Goal: Information Seeking & Learning: Learn about a topic

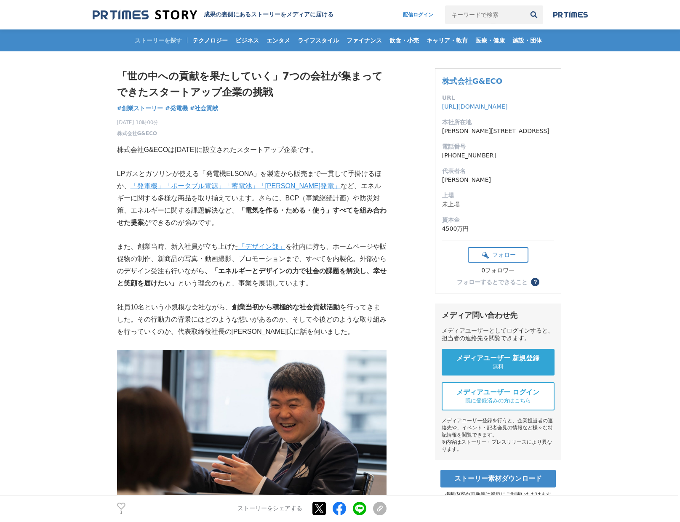
click at [138, 18] on img at bounding box center [145, 14] width 104 height 11
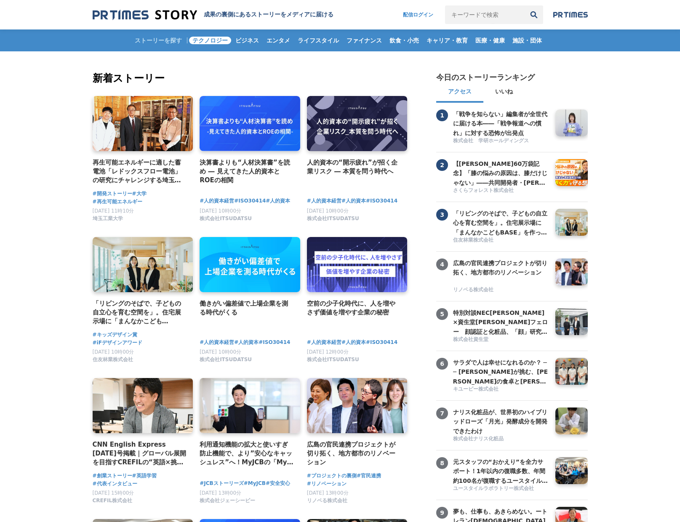
click at [208, 41] on span "テクノロジー" at bounding box center [210, 41] width 42 height 8
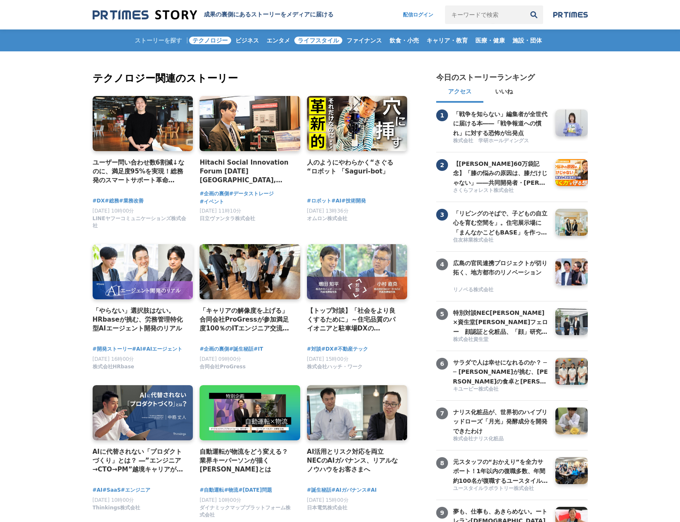
click at [301, 40] on span "ライフスタイル" at bounding box center [318, 41] width 48 height 8
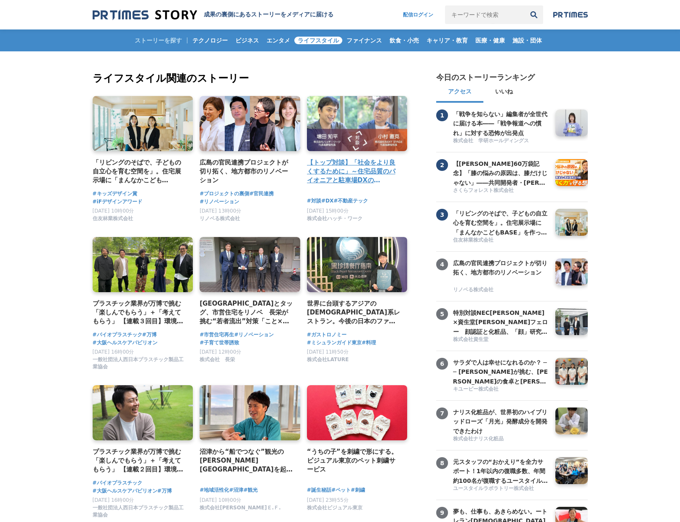
click at [356, 127] on link at bounding box center [357, 124] width 106 height 58
click at [151, 35] on div "ストーリーを探す テクノロジー ビジネス エンタメ ライフスタイル ファイナンス 飲食・小売 キャリア・教育 医療・健康 施設・団体" at bounding box center [340, 40] width 495 height 22
click at [224, 13] on h1 "成果の裏側にあるストーリーをメディアに届ける" at bounding box center [269, 15] width 130 height 8
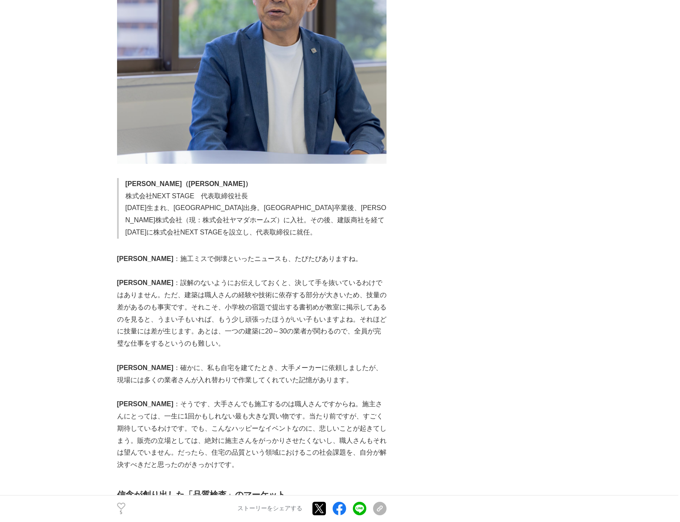
scroll to position [1052, 0]
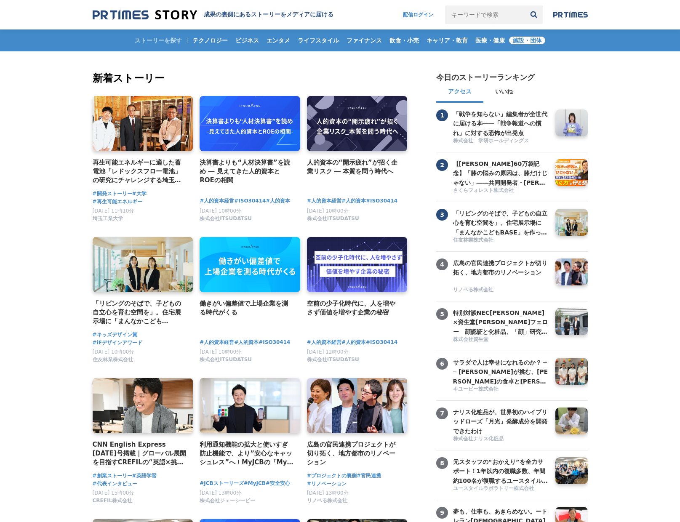
click at [528, 37] on span "施設・団体" at bounding box center [527, 41] width 36 height 8
